Goal: Task Accomplishment & Management: Use online tool/utility

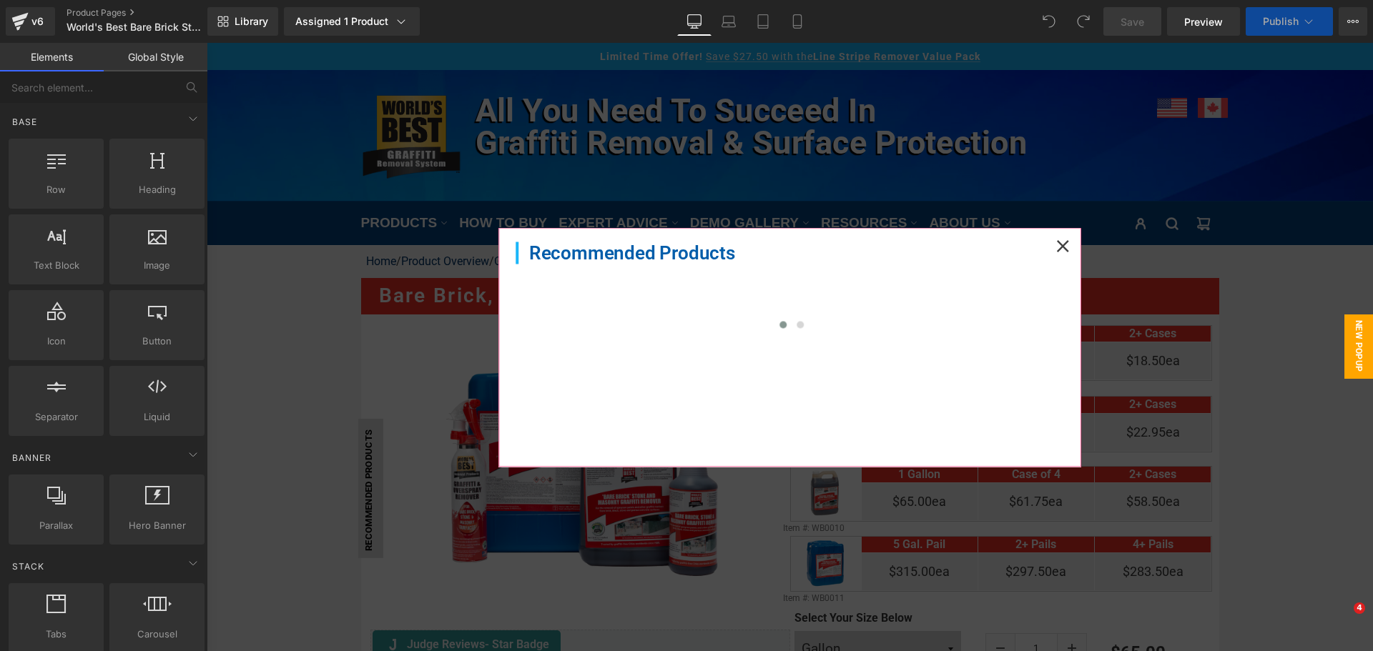
click at [1059, 242] on icon at bounding box center [1063, 246] width 12 height 12
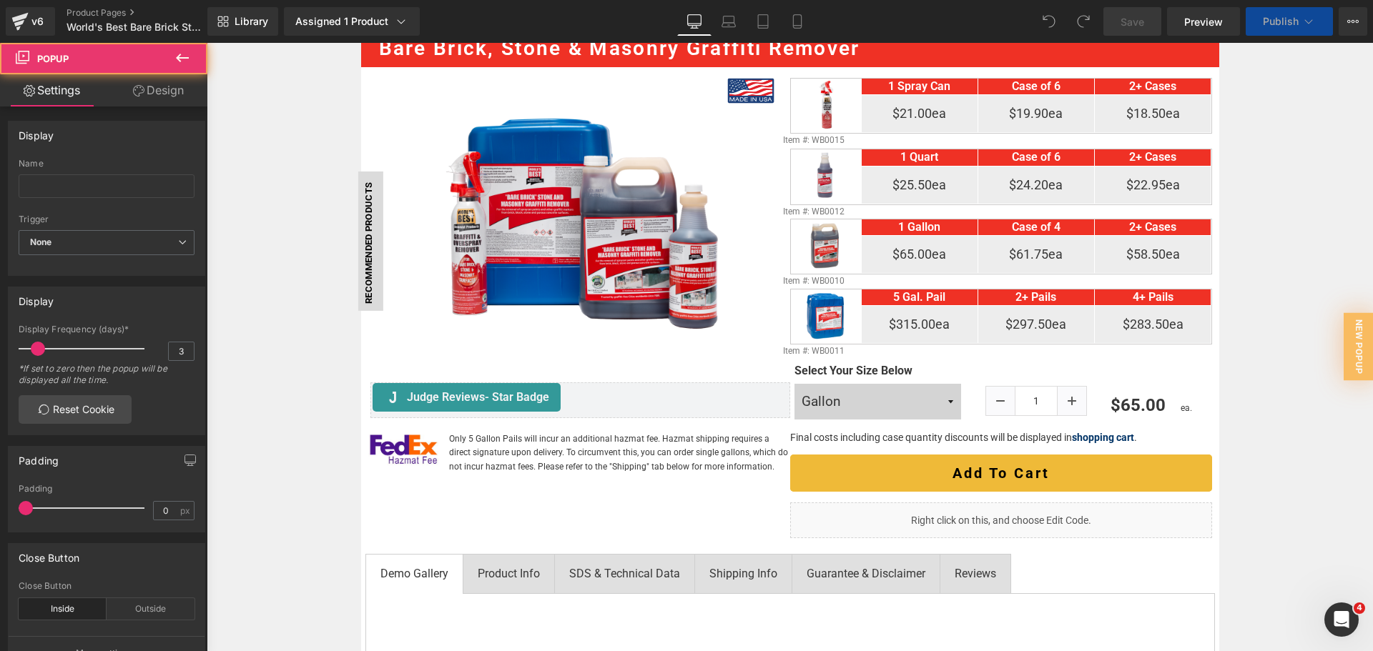
scroll to position [286, 0]
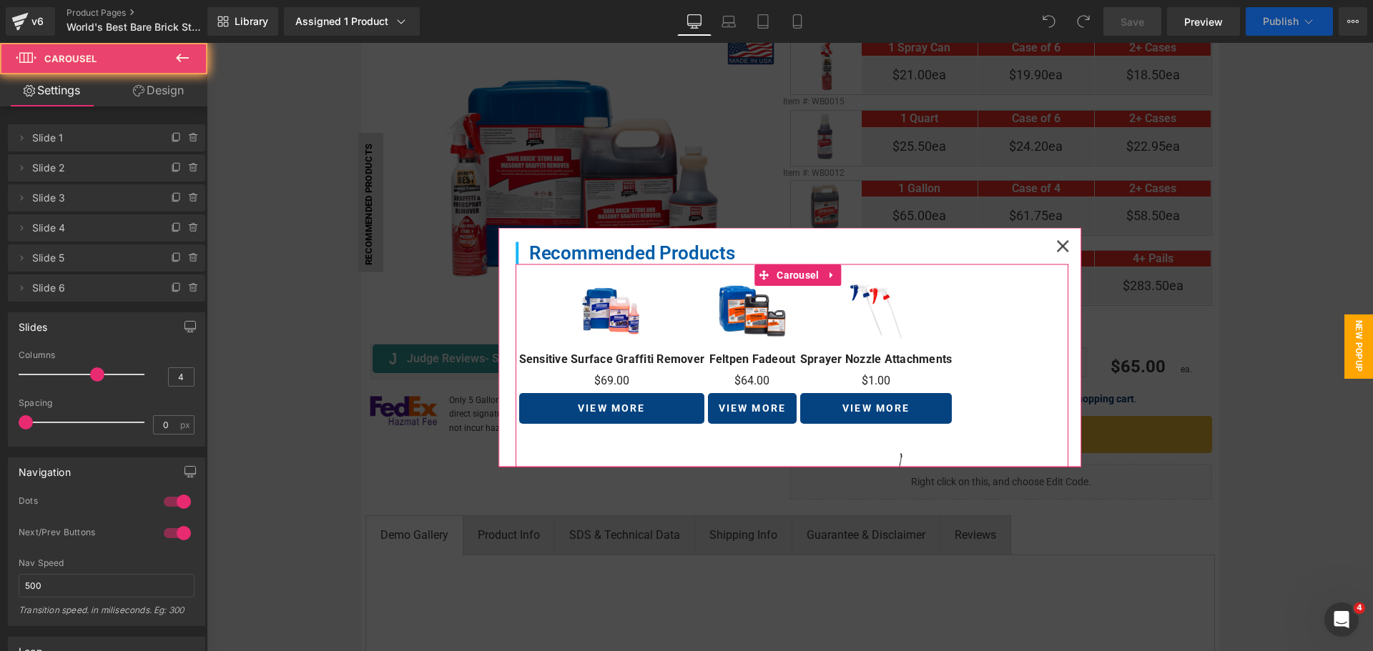
click at [1022, 358] on div "Sale Off (P) Image Sensitive Surface Graffiti Remover (P) Title $0 $69.00 (P) P…" at bounding box center [792, 528] width 553 height 500
click at [1060, 240] on icon at bounding box center [1062, 246] width 13 height 13
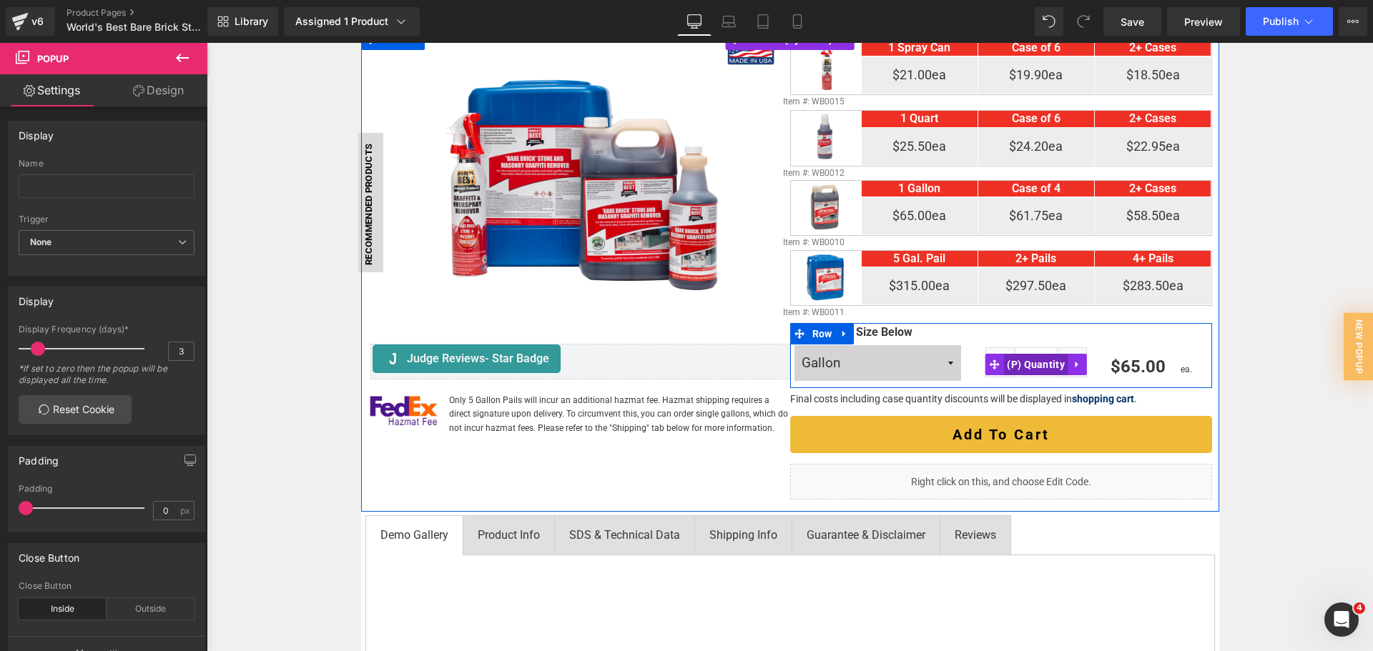
click at [1035, 367] on span "(P) Quantity" at bounding box center [1035, 364] width 65 height 21
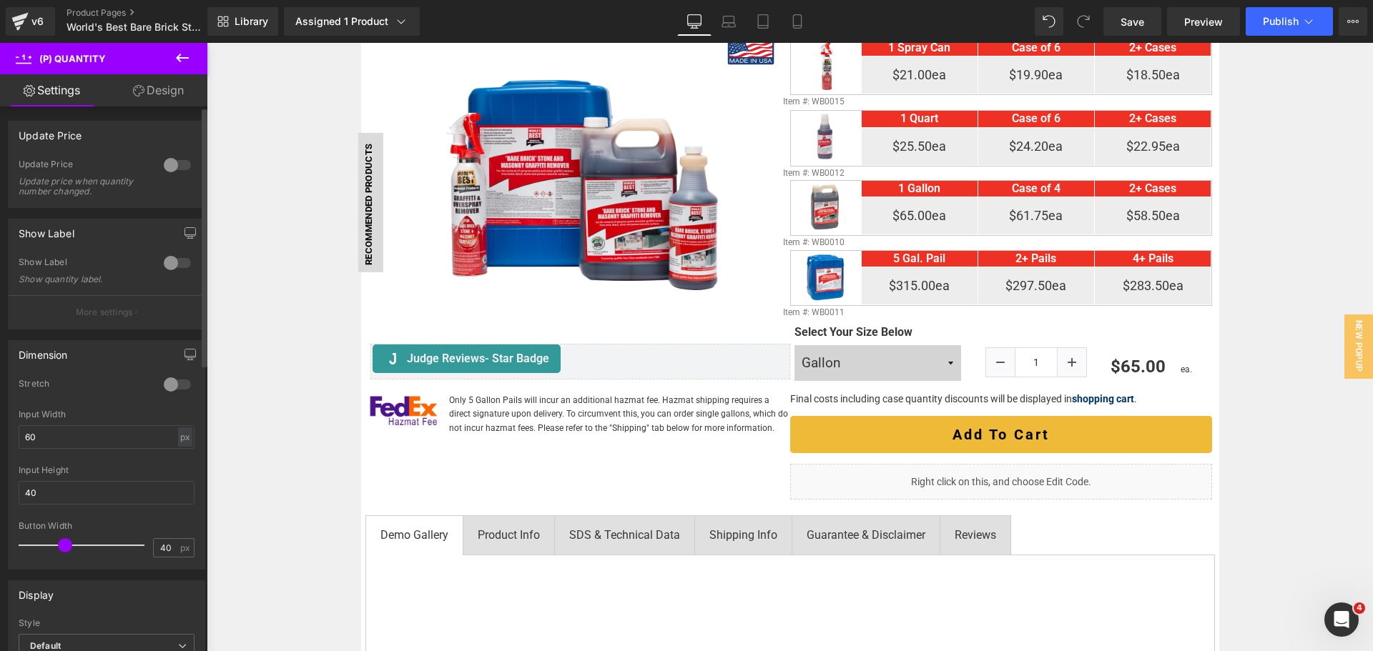
click at [176, 163] on div at bounding box center [177, 165] width 34 height 23
click at [172, 255] on div at bounding box center [177, 263] width 34 height 23
click at [172, 260] on div at bounding box center [177, 263] width 34 height 23
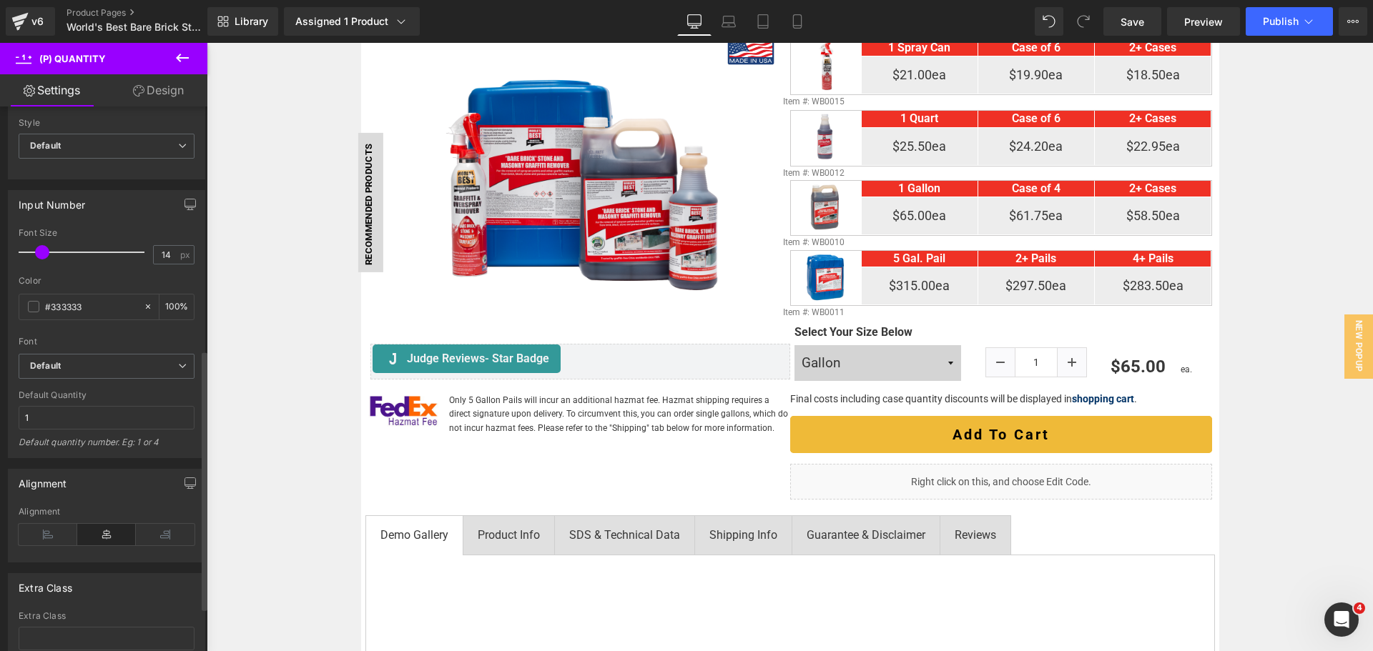
scroll to position [603, 0]
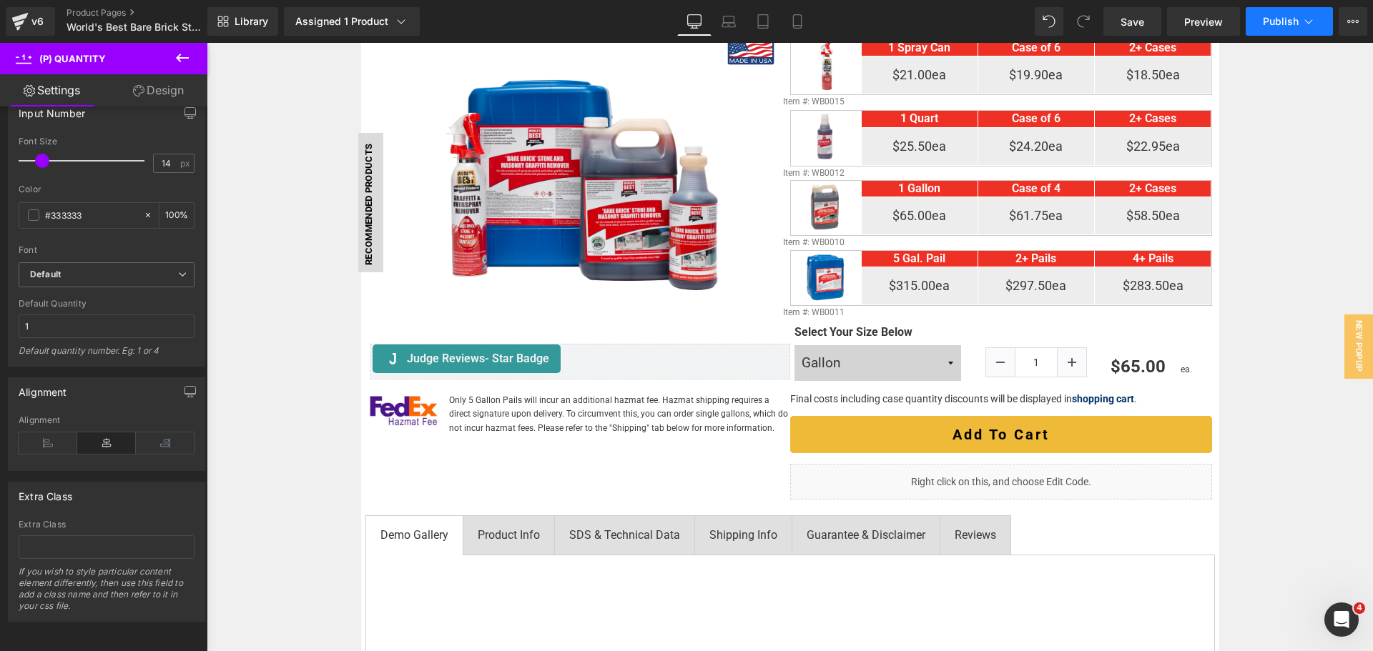
click at [1268, 23] on span "Publish" at bounding box center [1281, 21] width 36 height 11
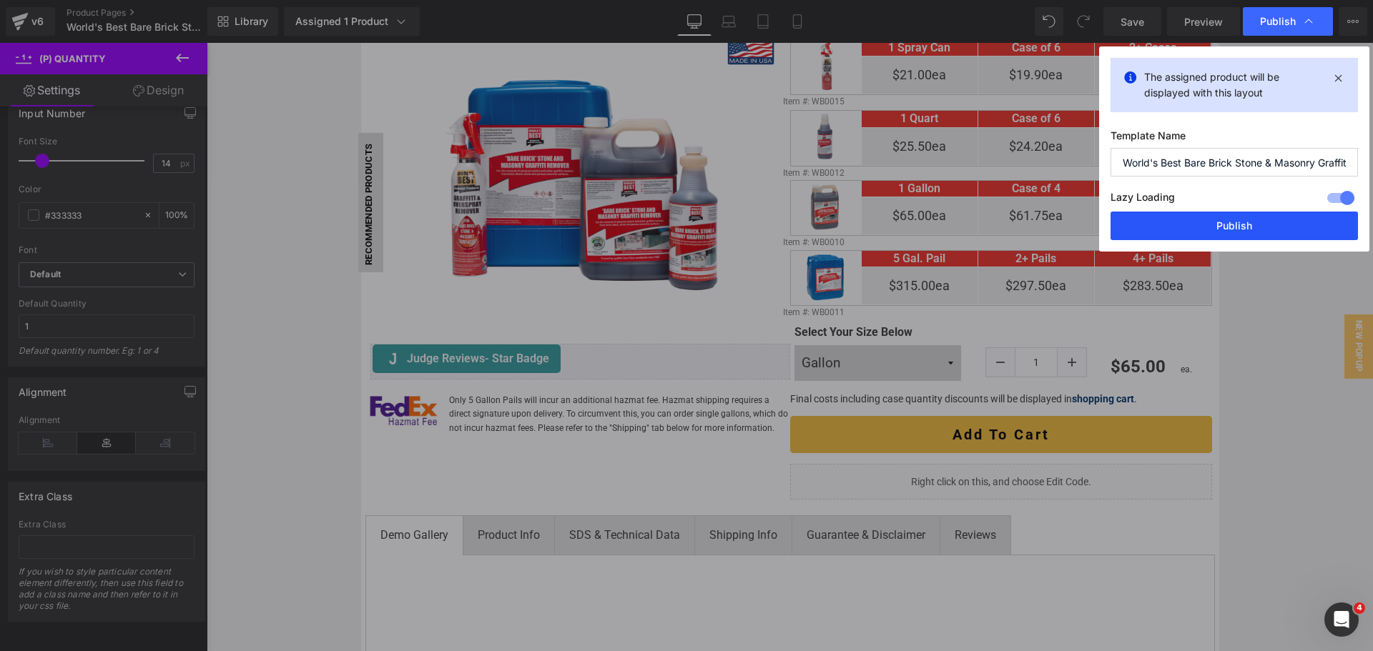
drag, startPoint x: 1040, startPoint y: 170, endPoint x: 1246, endPoint y: 213, distance: 210.3
click at [1246, 213] on button "Publish" at bounding box center [1233, 226] width 247 height 29
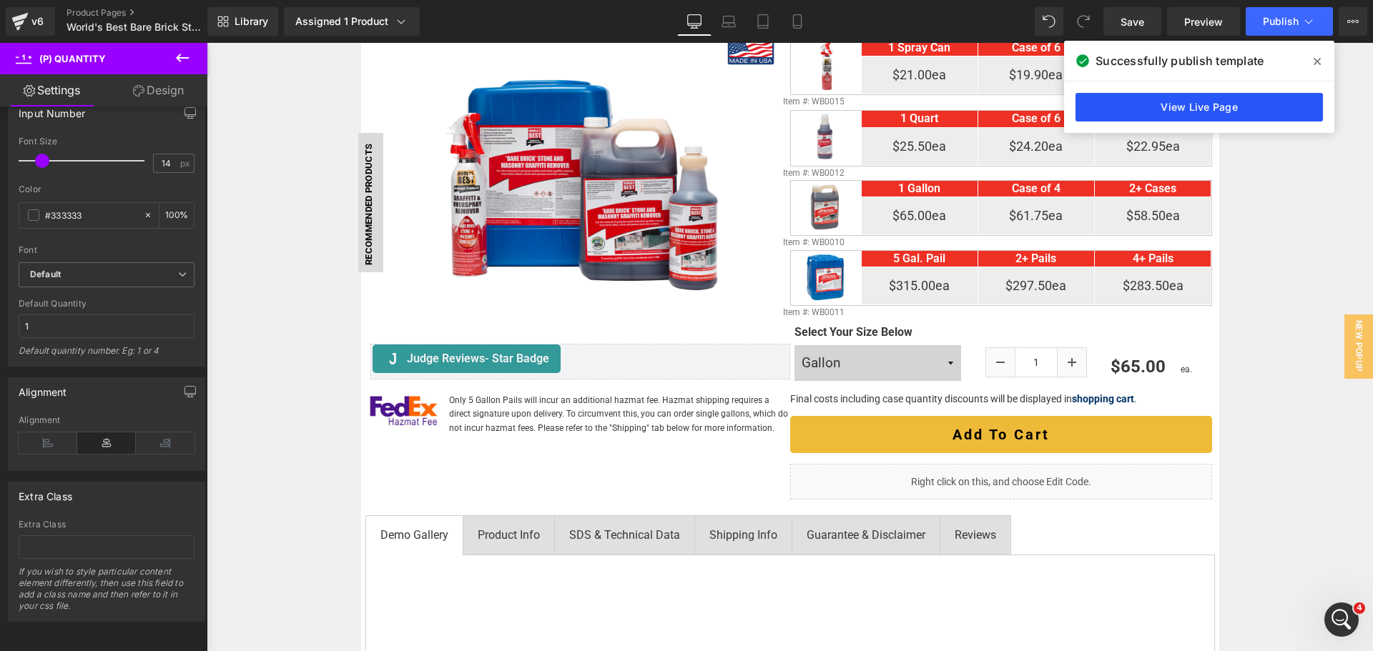
click at [1243, 106] on link "View Live Page" at bounding box center [1198, 107] width 247 height 29
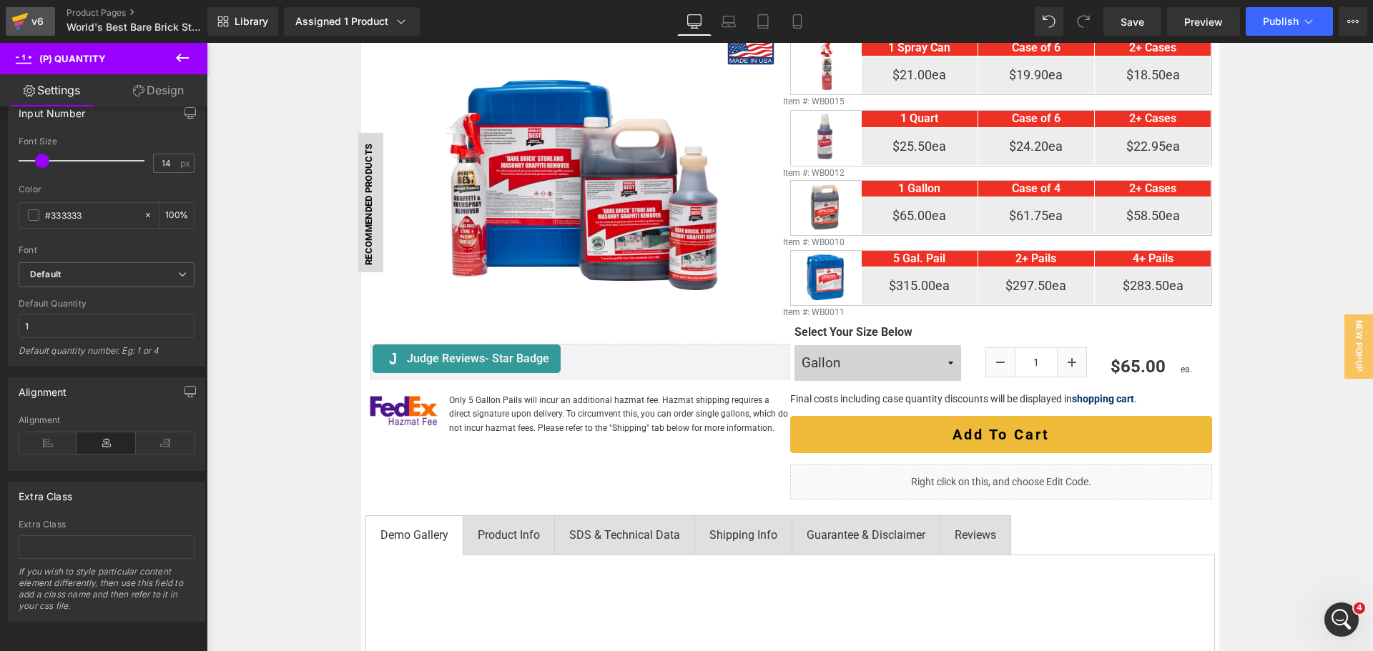
click at [26, 20] on icon at bounding box center [19, 22] width 17 height 36
